Goal: Register for event/course

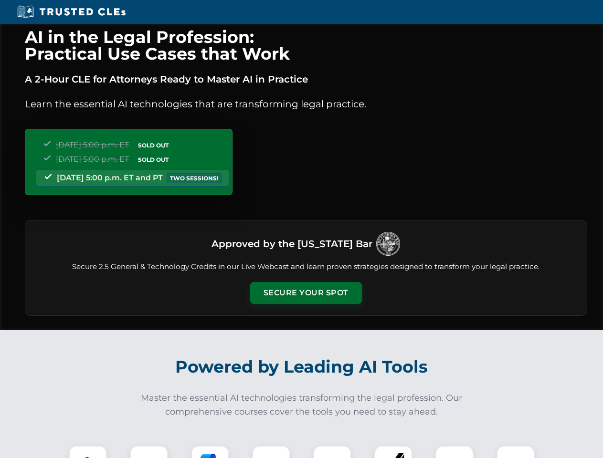
click at [305, 293] on button "Secure Your Spot" at bounding box center [306, 293] width 112 height 22
click at [88, 452] on img at bounding box center [88, 465] width 28 height 28
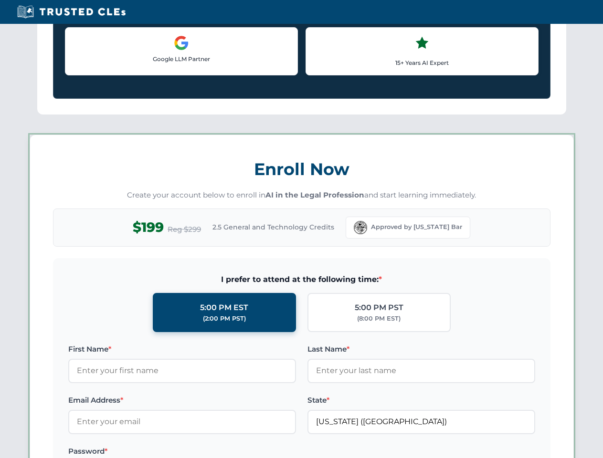
click at [210, 452] on label "Password *" at bounding box center [182, 451] width 228 height 11
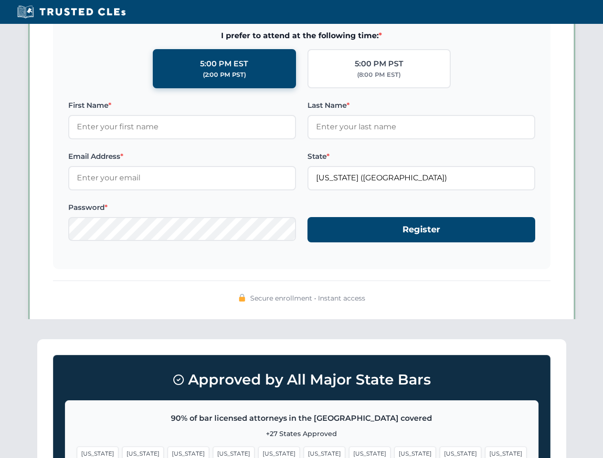
click at [440, 452] on span "[US_STATE]" at bounding box center [461, 454] width 42 height 14
